Goal: Find specific page/section: Find specific page/section

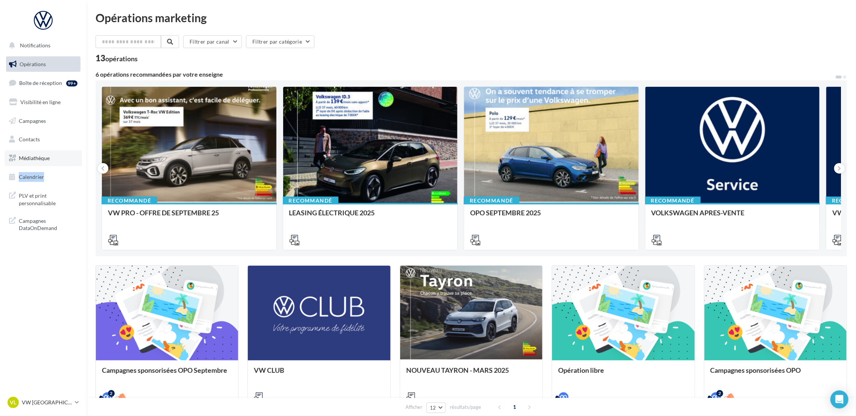
drag, startPoint x: 51, startPoint y: 167, endPoint x: 50, endPoint y: 158, distance: 8.7
click at [50, 161] on ul "Opérations Boîte de réception 99+ Visibilité en ligne Campagnes Contacts Médiat…" at bounding box center [43, 120] width 80 height 135
click at [50, 158] on link "Médiathèque" at bounding box center [43, 158] width 77 height 16
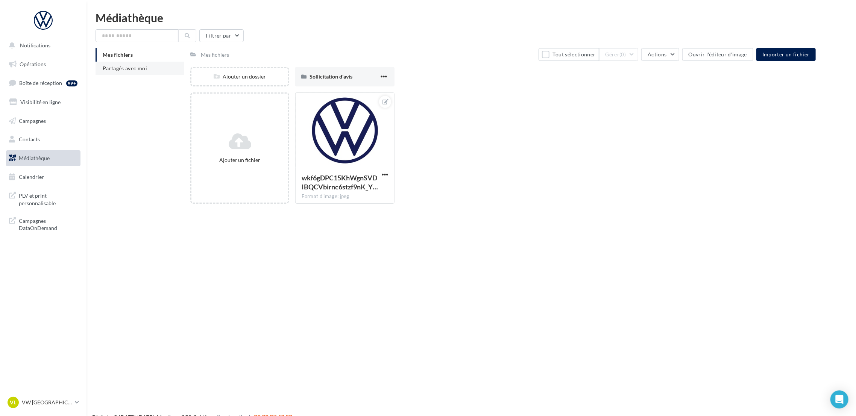
click at [136, 65] on span "Partagés avec moi" at bounding box center [125, 68] width 44 height 6
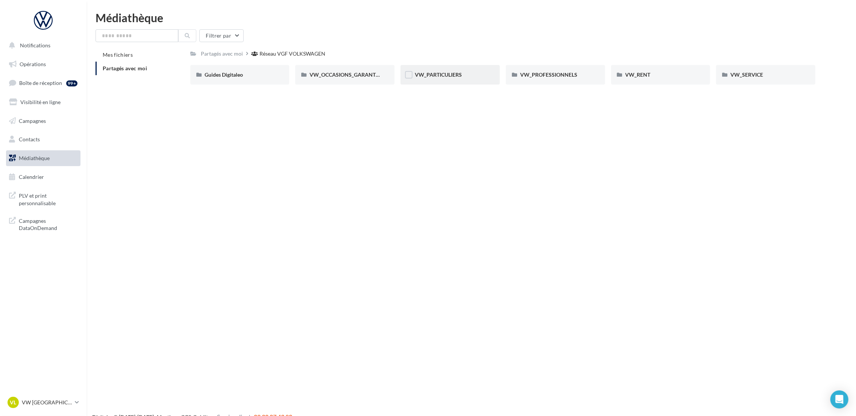
click at [475, 74] on div "VW_PARTICULIERS" at bounding box center [450, 75] width 71 height 8
